Goal: Task Accomplishment & Management: Manage account settings

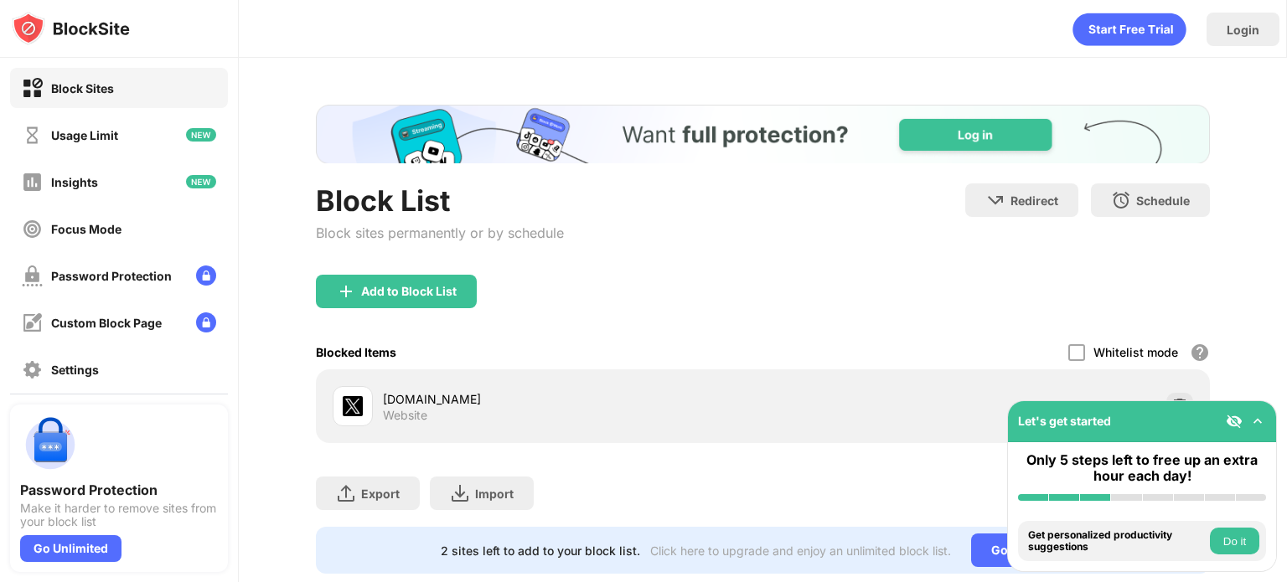
click at [1042, 346] on div "Blocked Items Whitelist mode Block all websites except for those in your whitel…" at bounding box center [763, 352] width 894 height 34
click at [1052, 349] on div "Blocked Items Whitelist mode Block all websites except for those in your whitel…" at bounding box center [763, 352] width 894 height 34
click at [1068, 352] on div at bounding box center [1076, 352] width 17 height 17
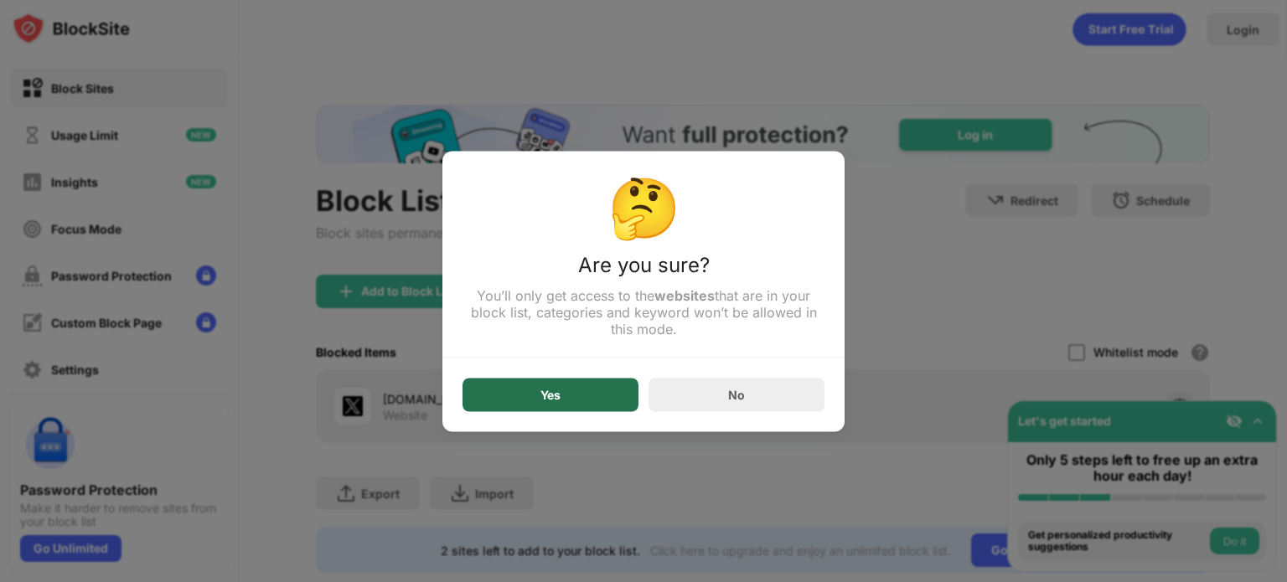
click at [554, 398] on div "Yes" at bounding box center [550, 394] width 20 height 13
